Goal: Information Seeking & Learning: Learn about a topic

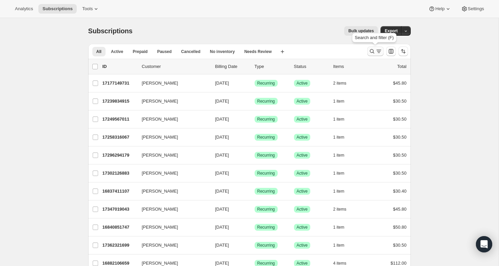
click at [379, 51] on icon "Search and filter results" at bounding box center [378, 51] width 7 height 7
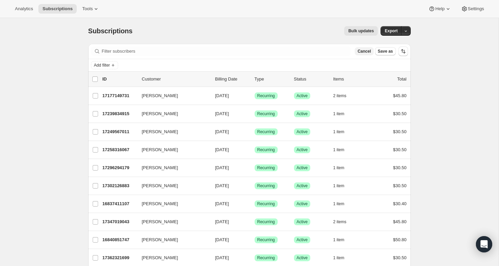
click at [358, 51] on span "Cancel" at bounding box center [363, 51] width 13 height 5
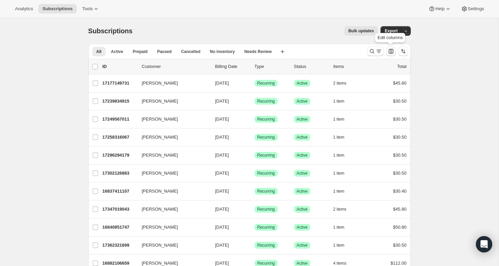
click at [392, 50] on icon "Customize table column order and visibility" at bounding box center [391, 51] width 7 height 7
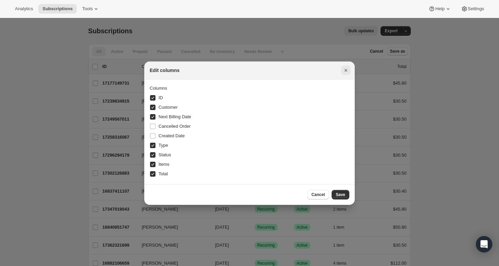
click at [345, 71] on icon "Close" at bounding box center [345, 70] width 7 height 7
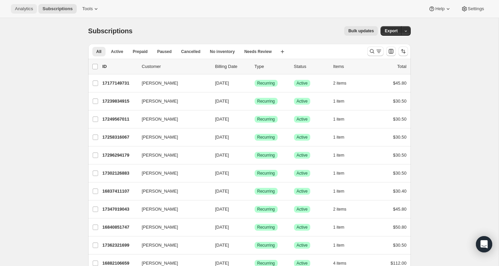
click at [27, 6] on span "Analytics" at bounding box center [24, 8] width 18 height 5
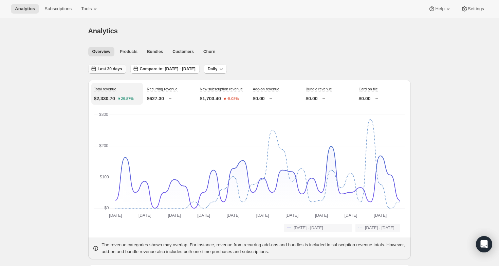
click at [123, 69] on button "Last 30 days" at bounding box center [107, 69] width 38 height 10
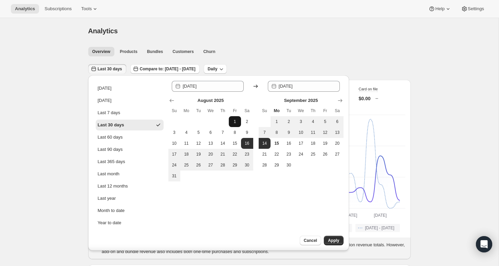
click at [237, 121] on span "1" at bounding box center [234, 121] width 7 height 5
type input "[DATE]"
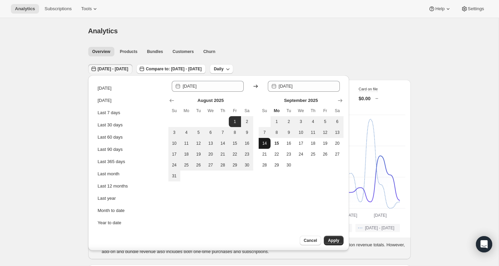
click at [262, 142] on span "14" at bounding box center [264, 143] width 7 height 5
type input "[DATE]"
click at [334, 240] on span "Apply" at bounding box center [333, 240] width 11 height 5
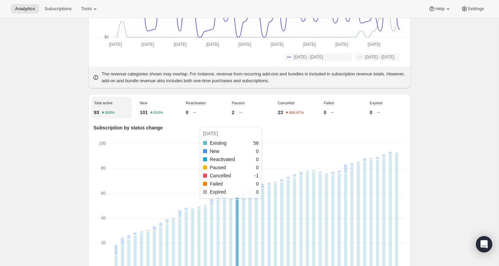
scroll to position [129, 0]
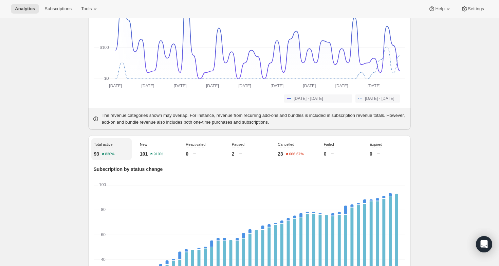
click at [301, 149] on div "Cancelled 23 666.67%" at bounding box center [295, 149] width 40 height 22
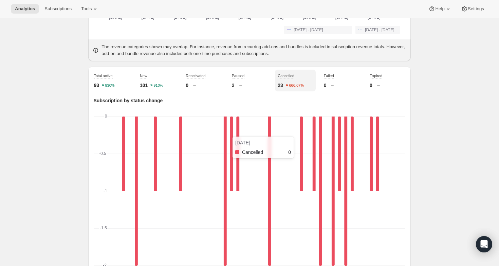
scroll to position [237, 0]
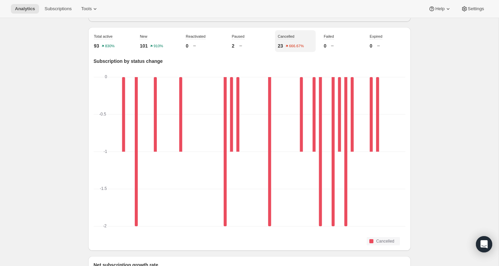
click at [256, 49] on div "2" at bounding box center [249, 45] width 35 height 7
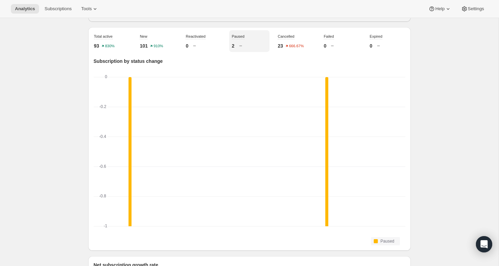
click at [123, 49] on div "93 830%" at bounding box center [111, 45] width 35 height 7
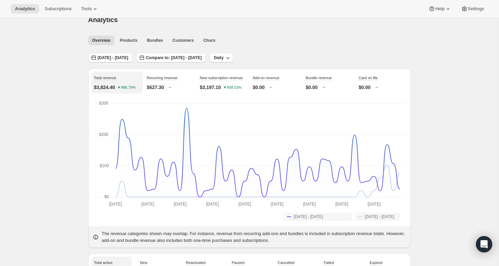
scroll to position [0, 0]
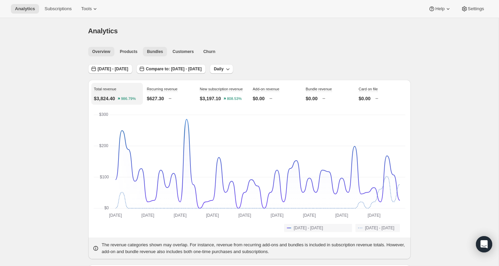
click at [153, 54] on span "Bundles" at bounding box center [155, 51] width 16 height 5
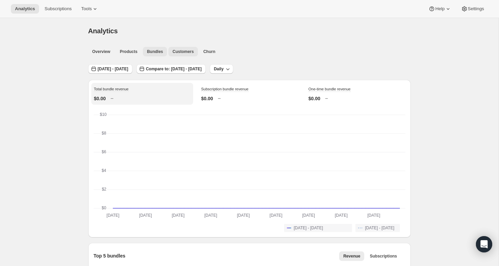
click at [183, 52] on span "Customers" at bounding box center [182, 51] width 21 height 5
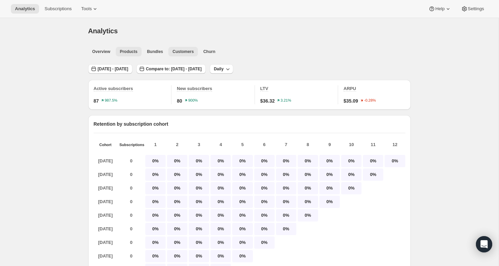
click at [134, 53] on span "Products" at bounding box center [129, 51] width 18 height 5
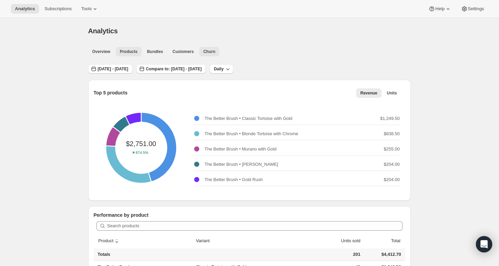
click at [211, 54] on span "Churn" at bounding box center [209, 51] width 12 height 5
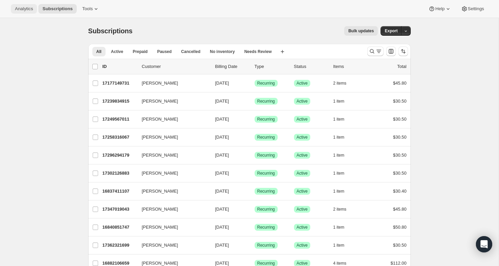
click at [31, 8] on span "Analytics" at bounding box center [24, 8] width 18 height 5
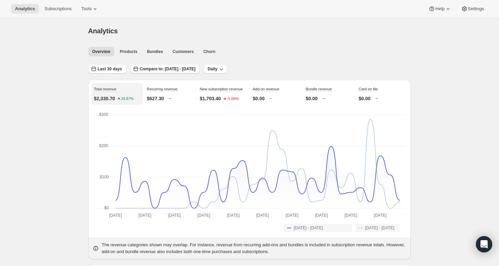
click at [149, 68] on span "Compare to: [DATE] - [DATE]" at bounding box center [168, 68] width 56 height 5
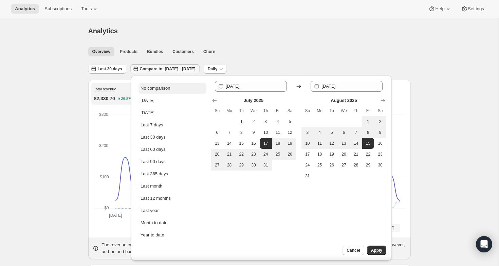
click at [172, 90] on button "No comparison" at bounding box center [172, 88] width 68 height 11
type input "2025-09-15"
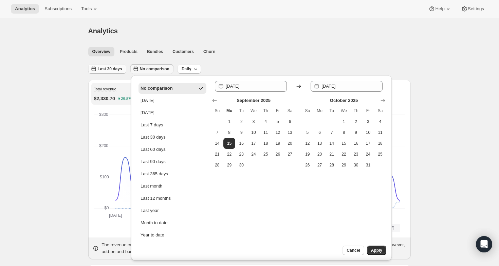
click at [116, 72] on button "Last 30 days" at bounding box center [107, 69] width 38 height 10
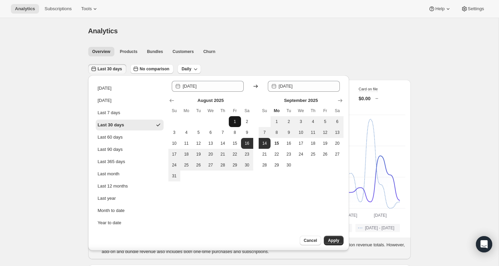
click at [235, 120] on span "1" at bounding box center [234, 121] width 7 height 5
type input "[DATE]"
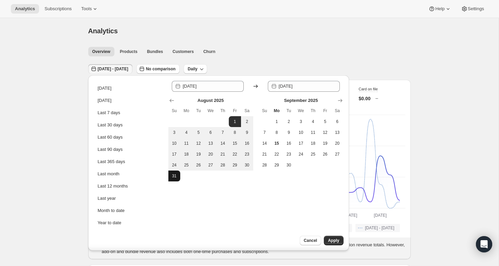
click at [170, 173] on button "31" at bounding box center [174, 175] width 12 height 11
type input "[DATE]"
click at [328, 238] on span "Apply" at bounding box center [333, 240] width 11 height 5
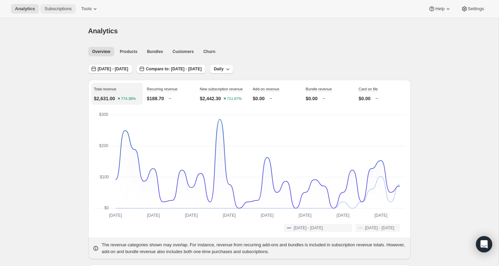
click at [56, 10] on span "Subscriptions" at bounding box center [57, 8] width 27 height 5
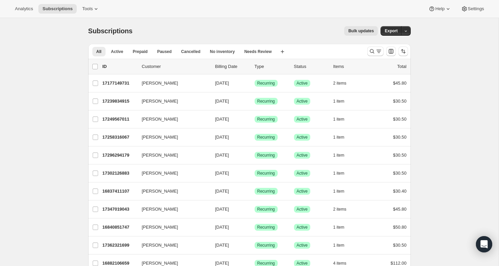
click at [341, 66] on div "Items" at bounding box center [350, 66] width 34 height 7
click at [405, 50] on icon "Sort the results" at bounding box center [403, 51] width 7 height 7
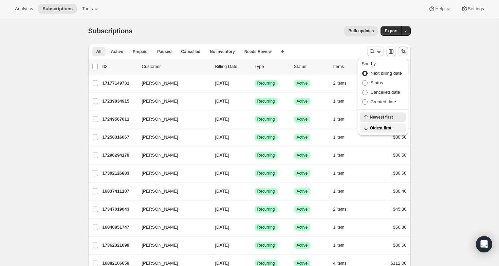
click at [387, 129] on span "Oldest first" at bounding box center [386, 127] width 32 height 5
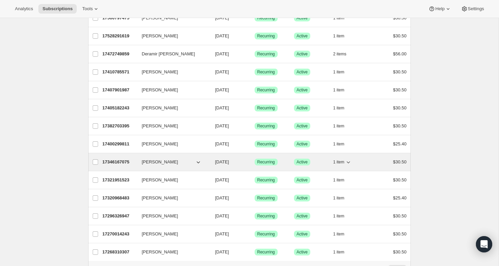
scroll to position [746, 0]
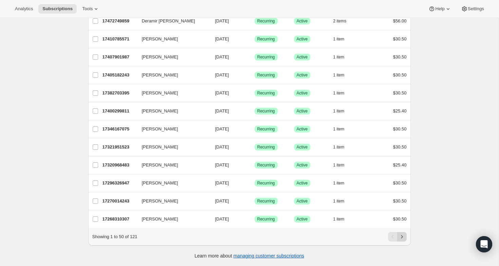
click at [403, 236] on icon "Next" at bounding box center [401, 236] width 7 height 7
